Goal: Navigation & Orientation: Go to known website

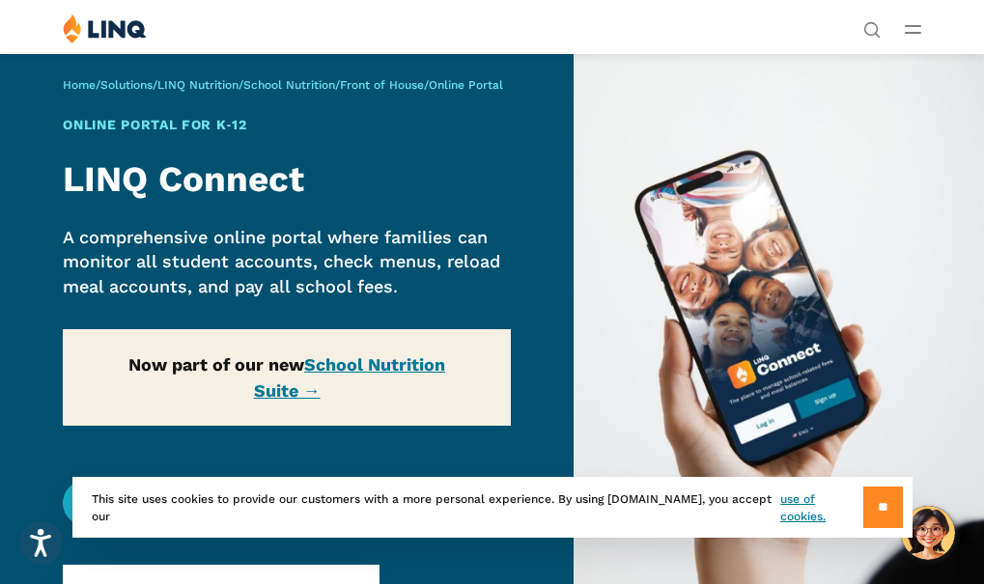
click at [879, 508] on input "**" at bounding box center [883, 508] width 40 height 42
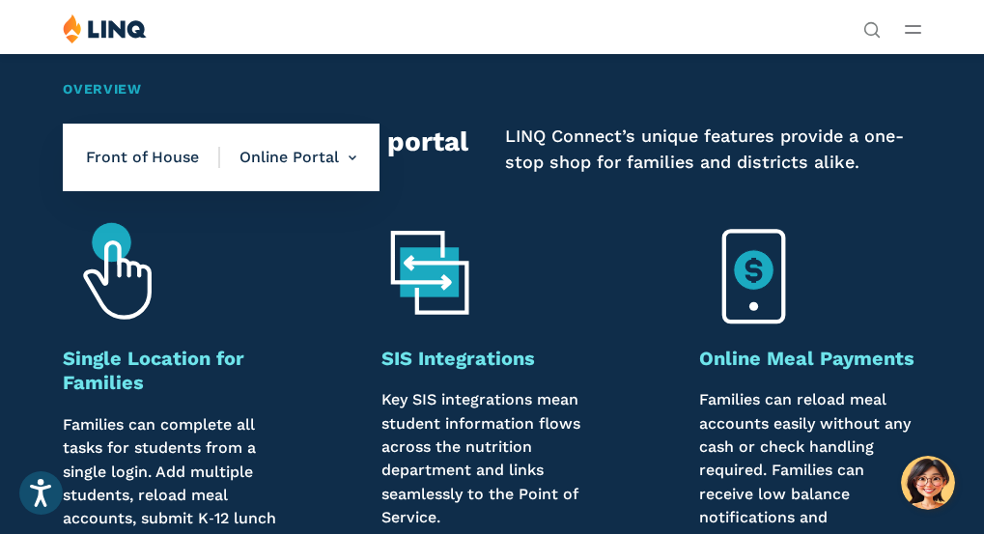
scroll to position [773, 0]
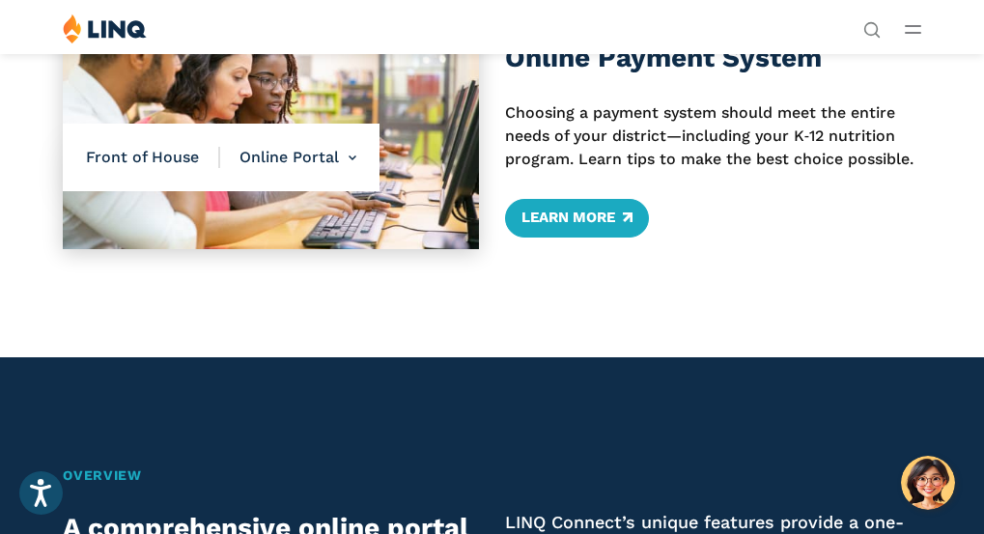
click at [921, 34] on div "Solutions Nutrition Overview NEW School Nutrition Suite School Nutrition State …" at bounding box center [492, 32] width 984 height 37
click at [907, 31] on icon "Open Main Menu" at bounding box center [913, 29] width 16 height 9
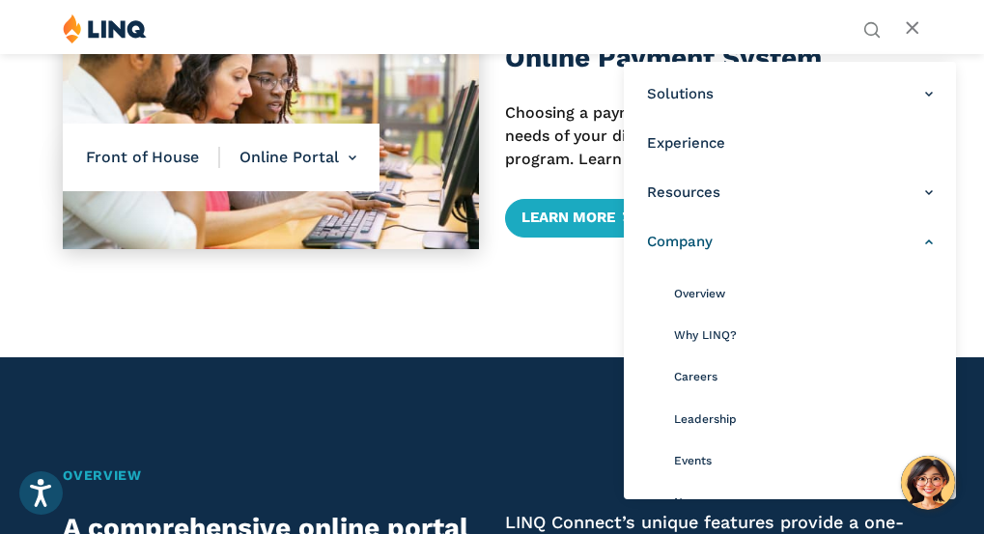
click at [678, 236] on span "Company" at bounding box center [680, 242] width 66 height 20
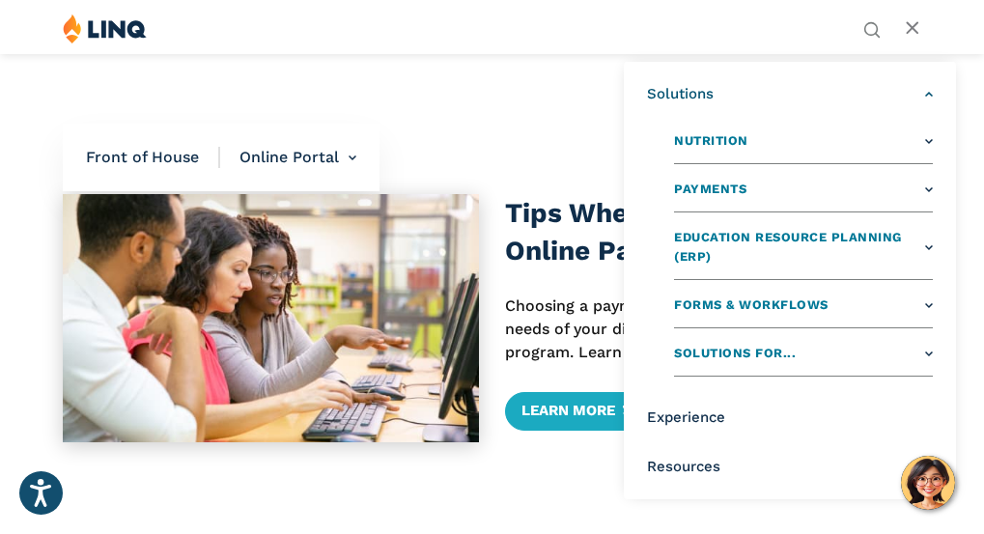
click at [687, 95] on span "Solutions" at bounding box center [680, 94] width 67 height 20
click at [588, 127] on div "Tips When Choosing a K‑12 Online Payment System Choosing a payment system shoul…" at bounding box center [492, 318] width 984 height 465
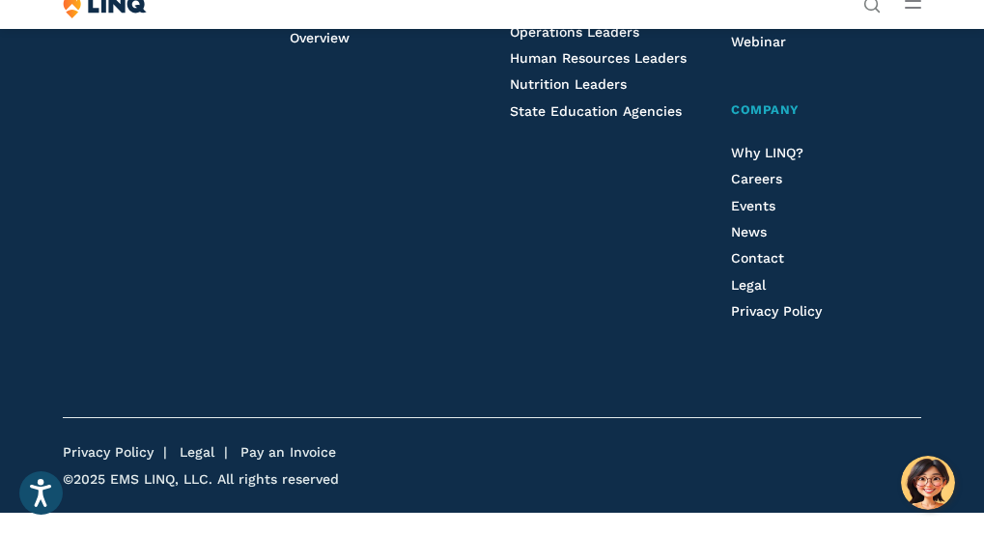
scroll to position [4725, 0]
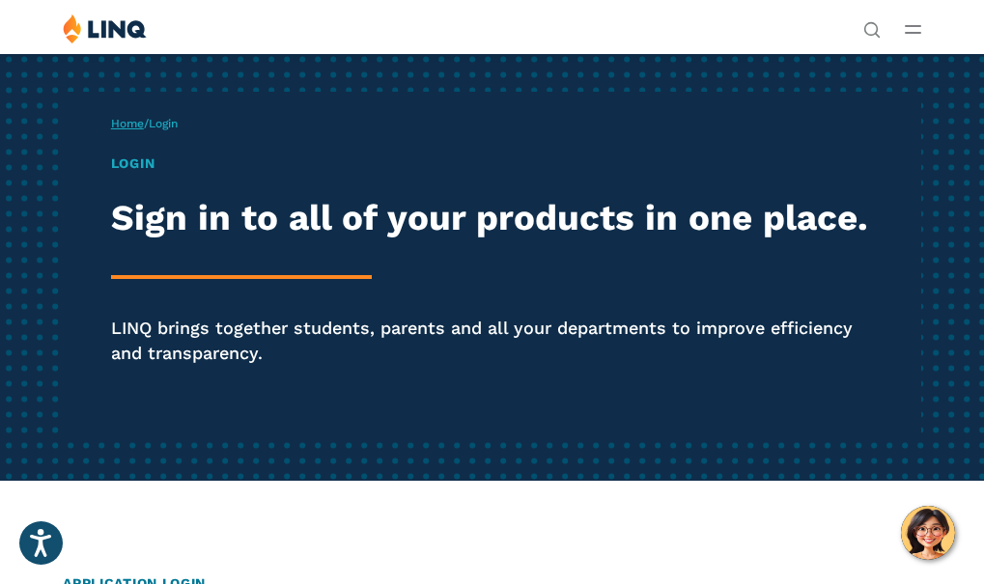
click at [111, 130] on link "Home" at bounding box center [127, 124] width 33 height 14
